Goal: Task Accomplishment & Management: Manage account settings

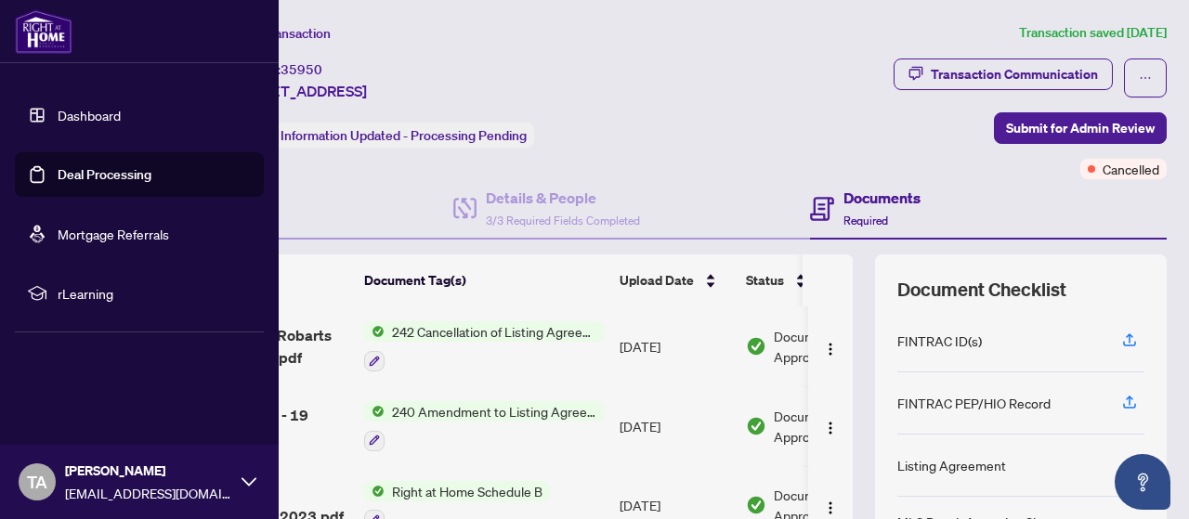
click at [58, 166] on link "Deal Processing" at bounding box center [105, 174] width 94 height 17
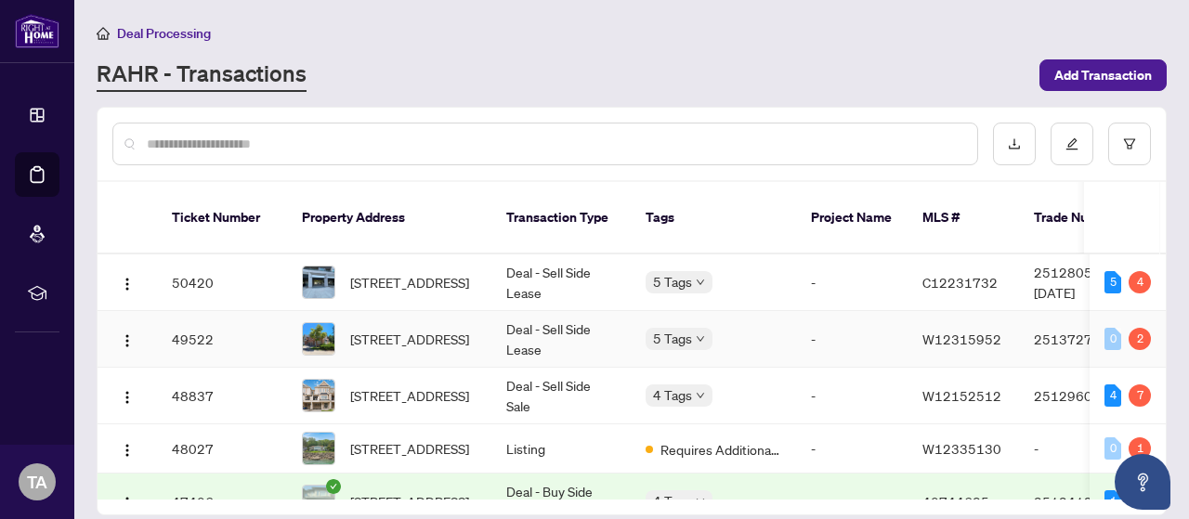
click at [571, 316] on td "Deal - Sell Side Lease" at bounding box center [560, 339] width 139 height 57
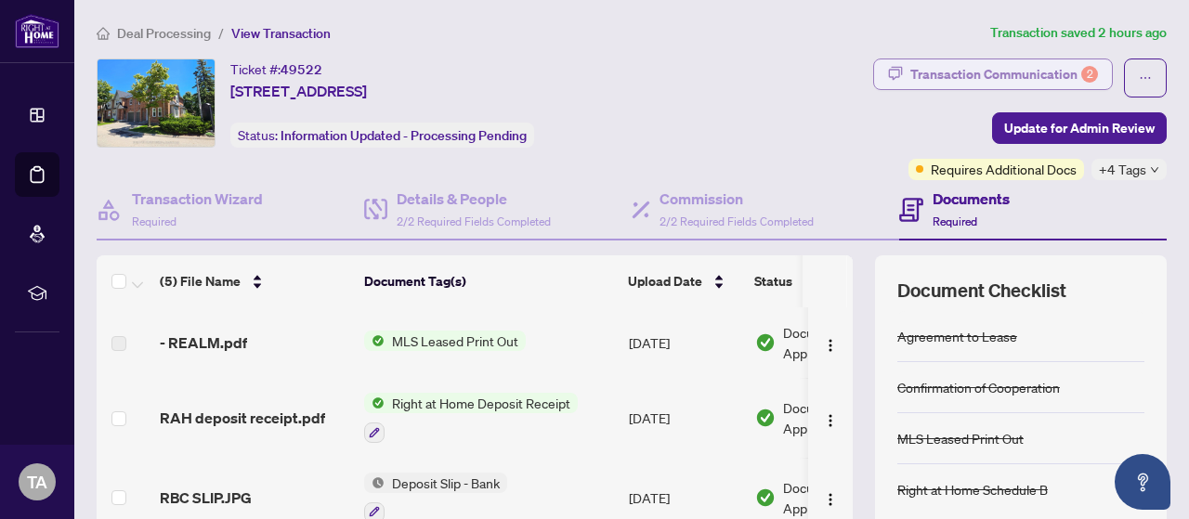
click at [941, 69] on div "Transaction Communication 2" at bounding box center [1004, 74] width 188 height 30
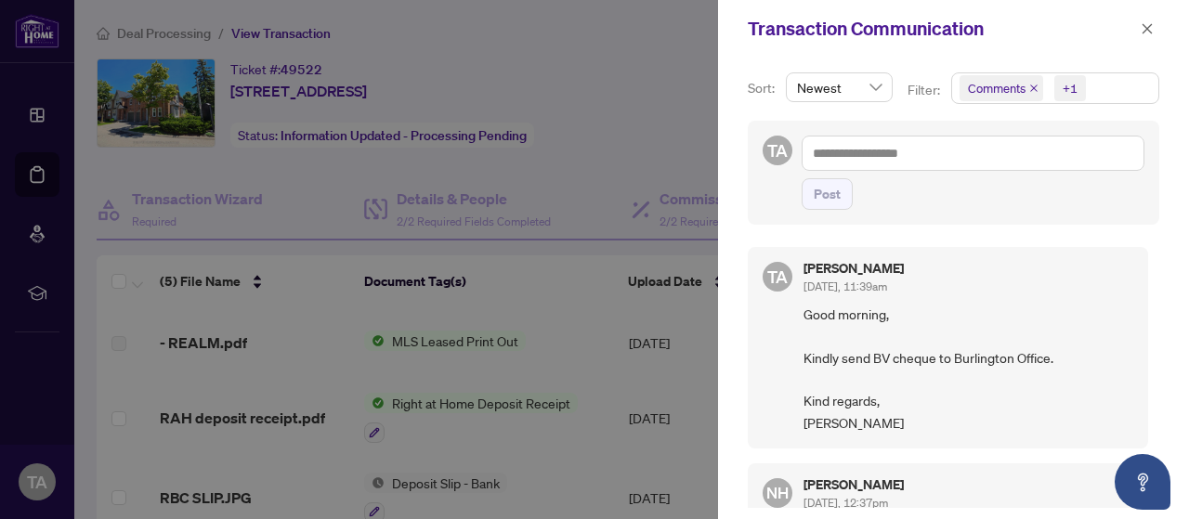
scroll to position [186, 0]
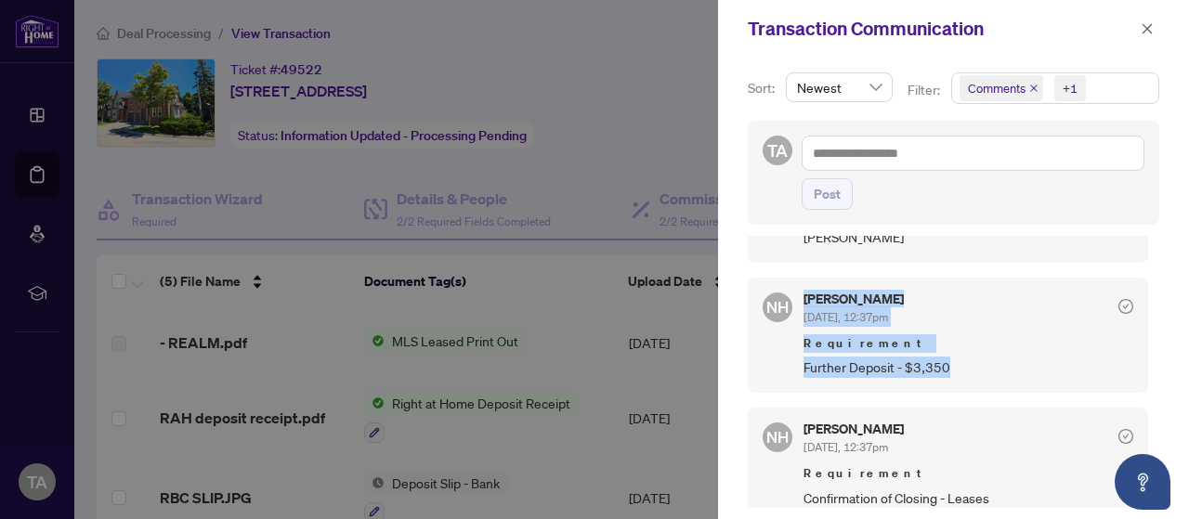
drag, startPoint x: 805, startPoint y: 296, endPoint x: 946, endPoint y: 367, distance: 157.9
click at [946, 367] on div "[PERSON_NAME] [DATE], 12:37pm Requirement Further Deposit - $3,350" at bounding box center [969, 335] width 330 height 85
click at [909, 366] on span "Further Deposit - $3,350" at bounding box center [969, 367] width 330 height 21
drag, startPoint x: 947, startPoint y: 364, endPoint x: 803, endPoint y: 300, distance: 157.6
click at [804, 300] on div "[PERSON_NAME] [DATE], 12:37pm Requirement Further Deposit - $3,350" at bounding box center [969, 335] width 330 height 85
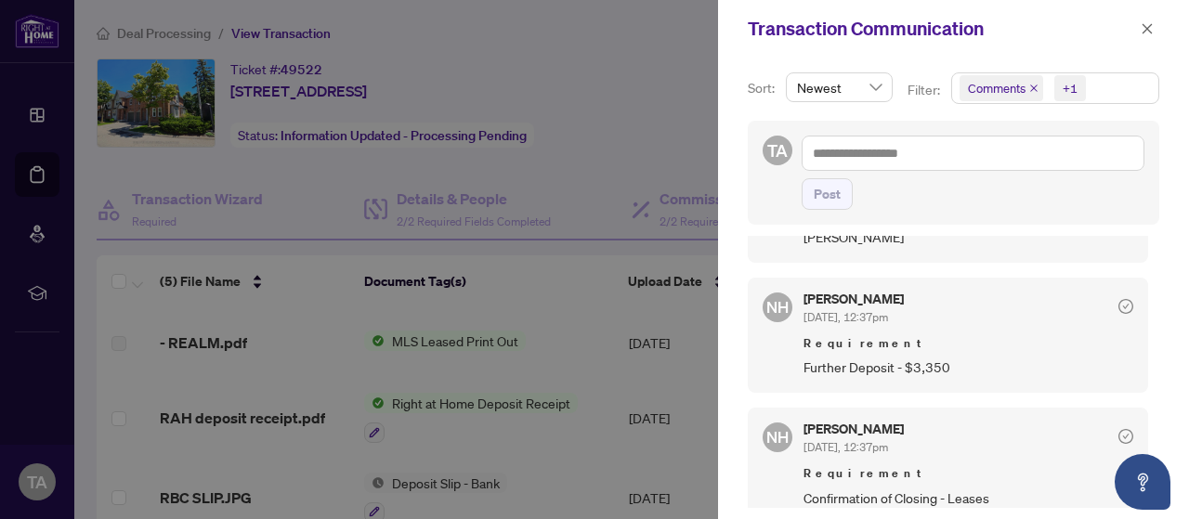
click at [678, 330] on div at bounding box center [594, 259] width 1189 height 519
click at [1139, 28] on button "button" at bounding box center [1147, 29] width 24 height 22
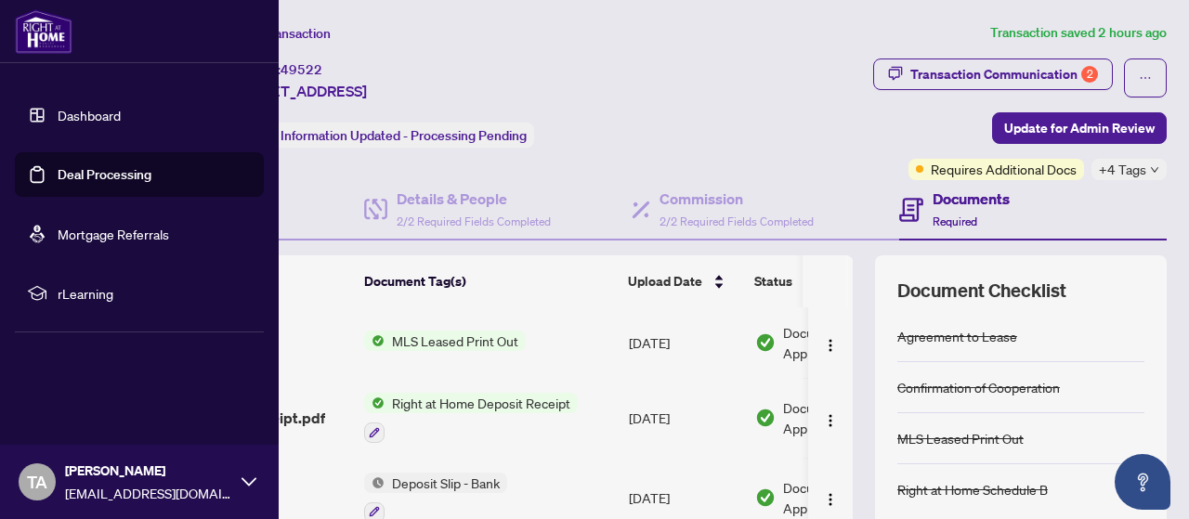
click at [58, 174] on link "Deal Processing" at bounding box center [105, 174] width 94 height 17
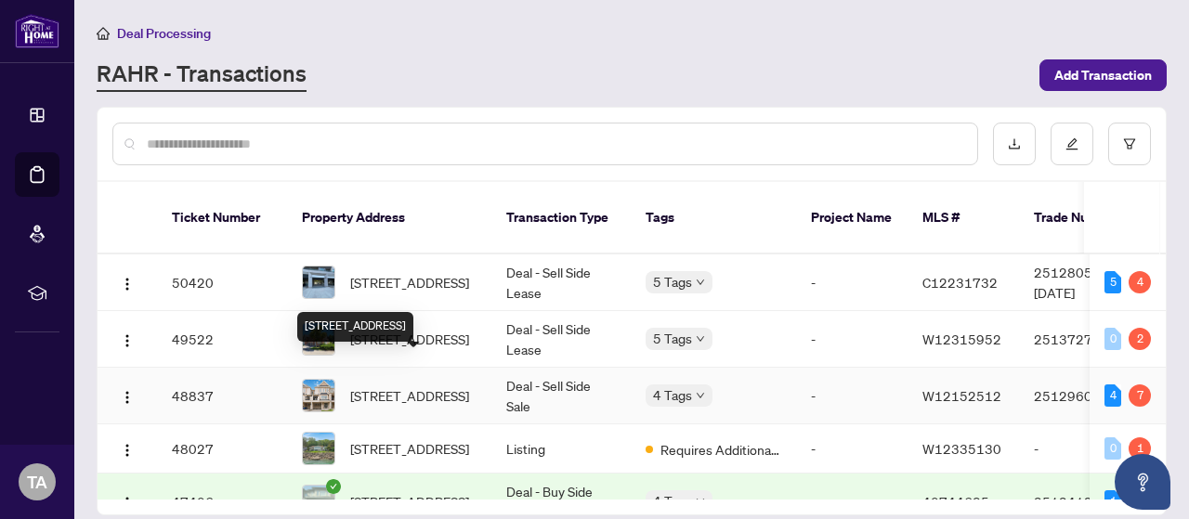
click at [418, 386] on span "[STREET_ADDRESS]" at bounding box center [409, 396] width 119 height 20
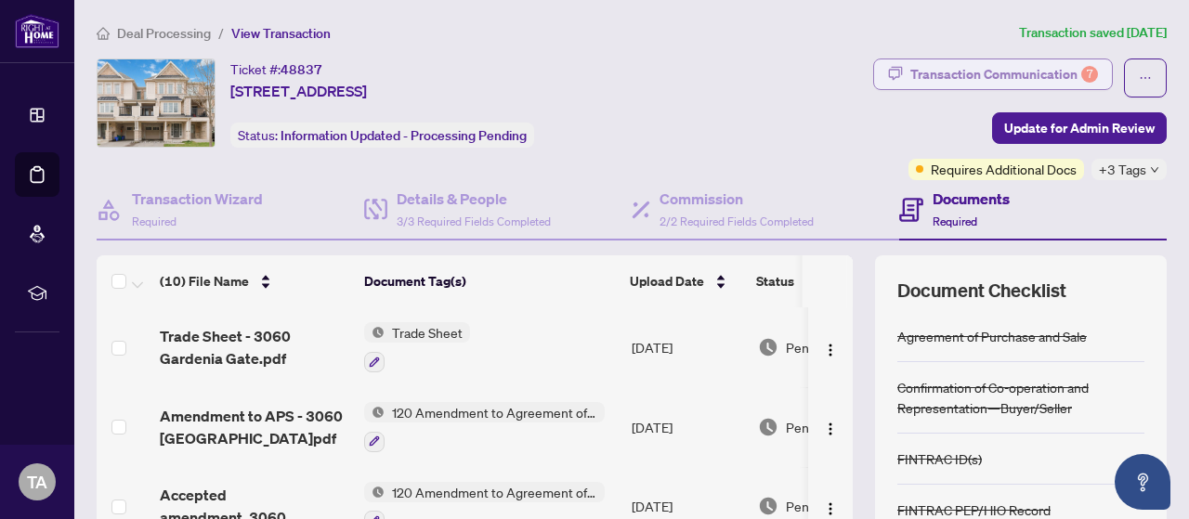
click at [1016, 77] on div "Transaction Communication 7" at bounding box center [1004, 74] width 188 height 30
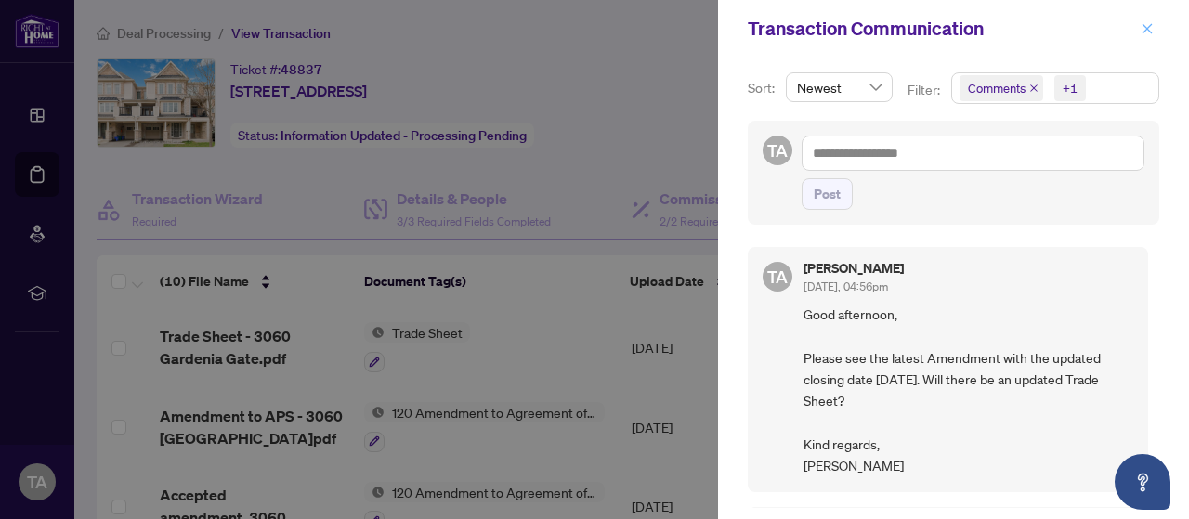
click at [1141, 25] on icon "close" at bounding box center [1147, 28] width 13 height 13
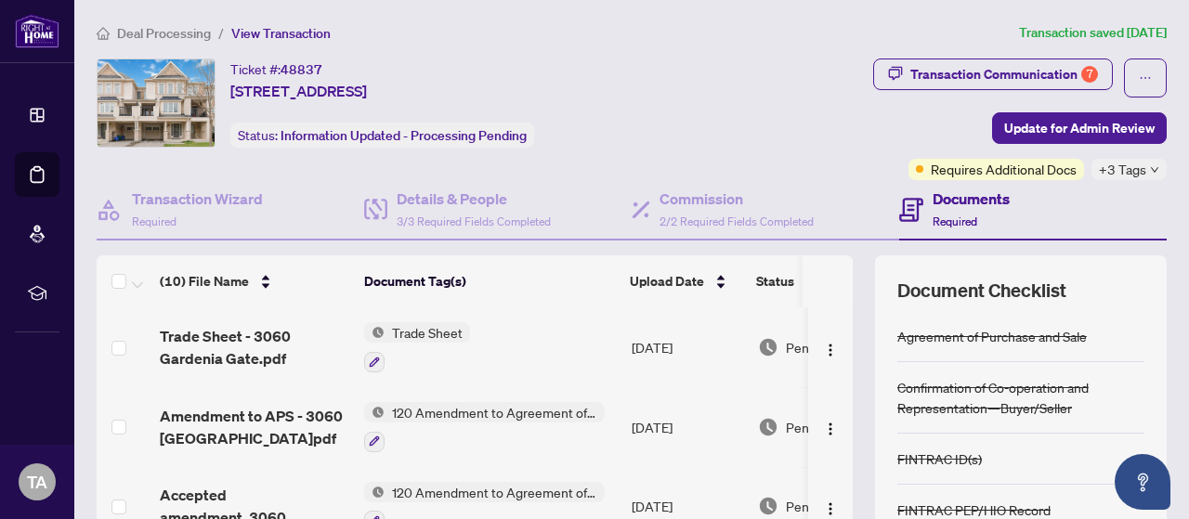
scroll to position [93, 0]
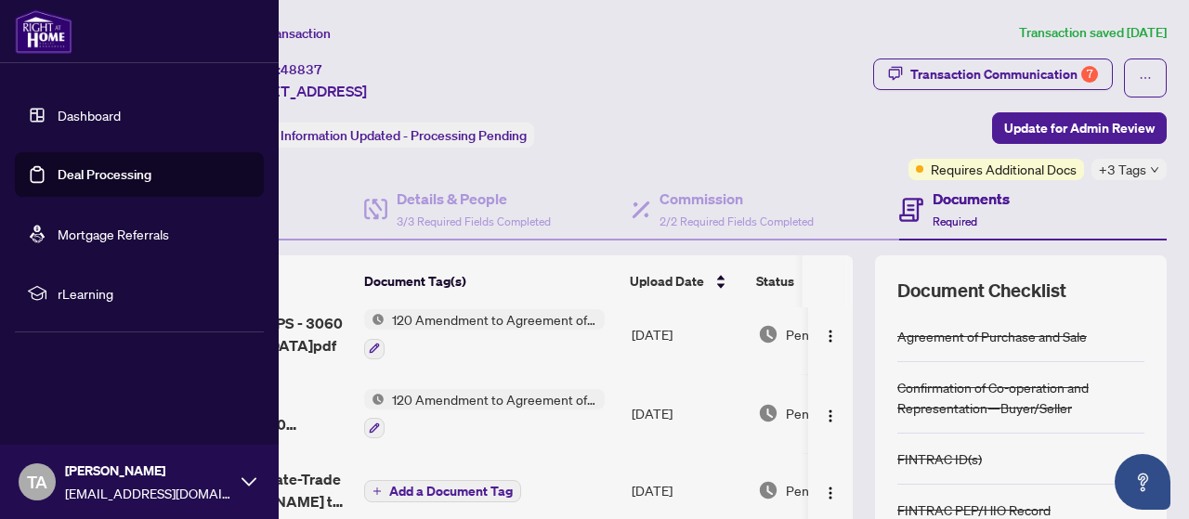
click at [90, 176] on link "Deal Processing" at bounding box center [105, 174] width 94 height 17
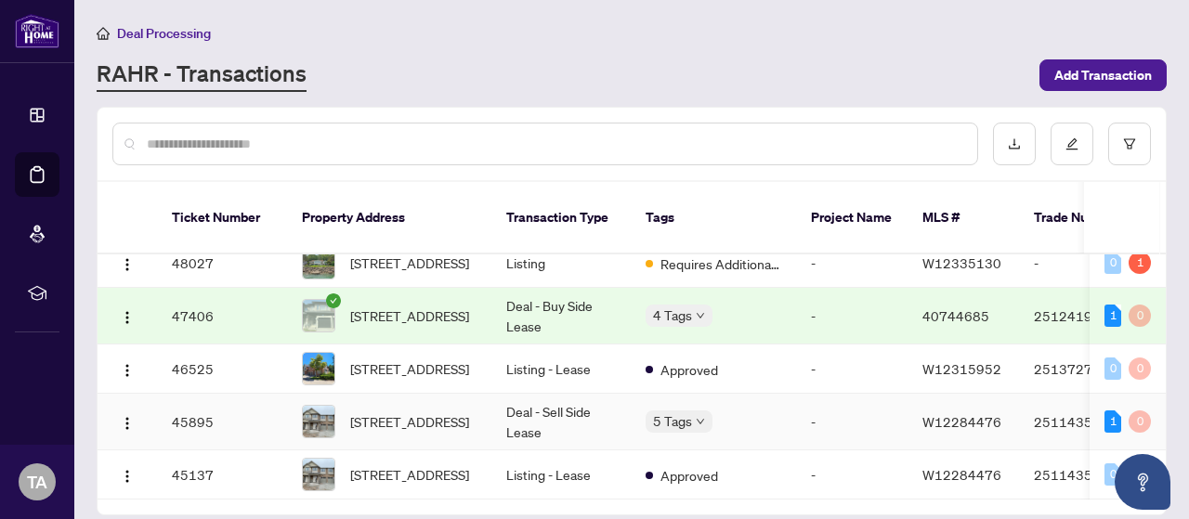
scroll to position [279, 0]
